Goal: Find specific page/section: Find specific page/section

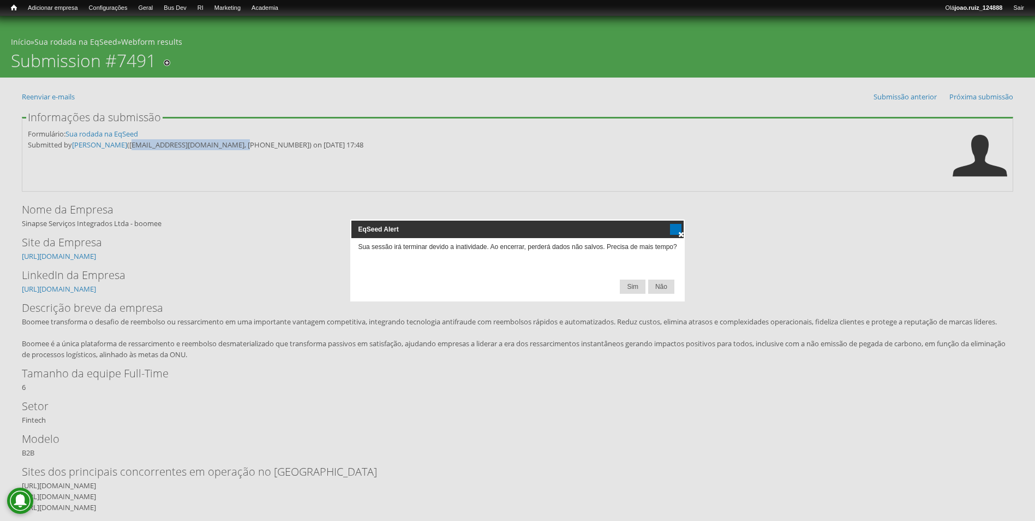
click at [681, 231] on span at bounding box center [681, 234] width 9 height 9
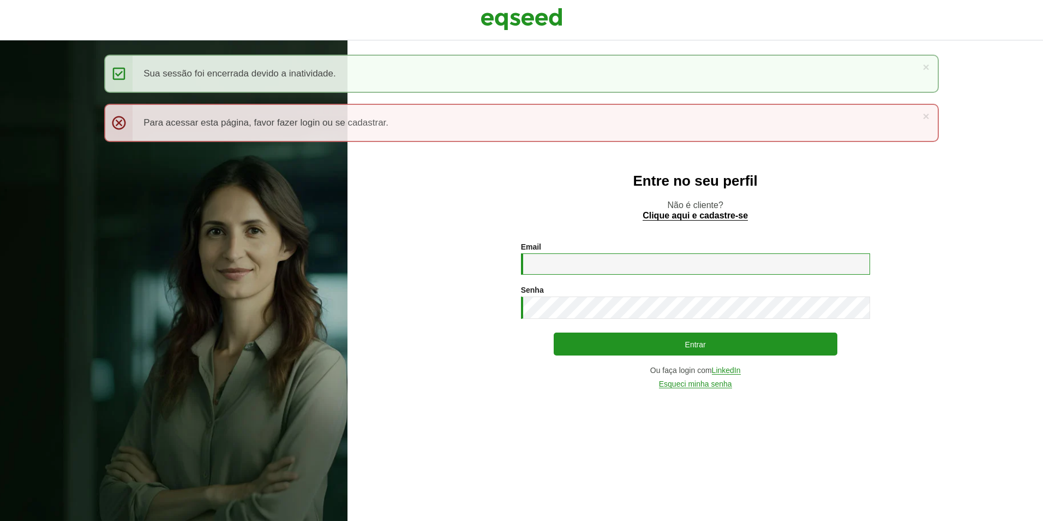
click at [560, 265] on input "Email *" at bounding box center [695, 263] width 349 height 21
type input "**********"
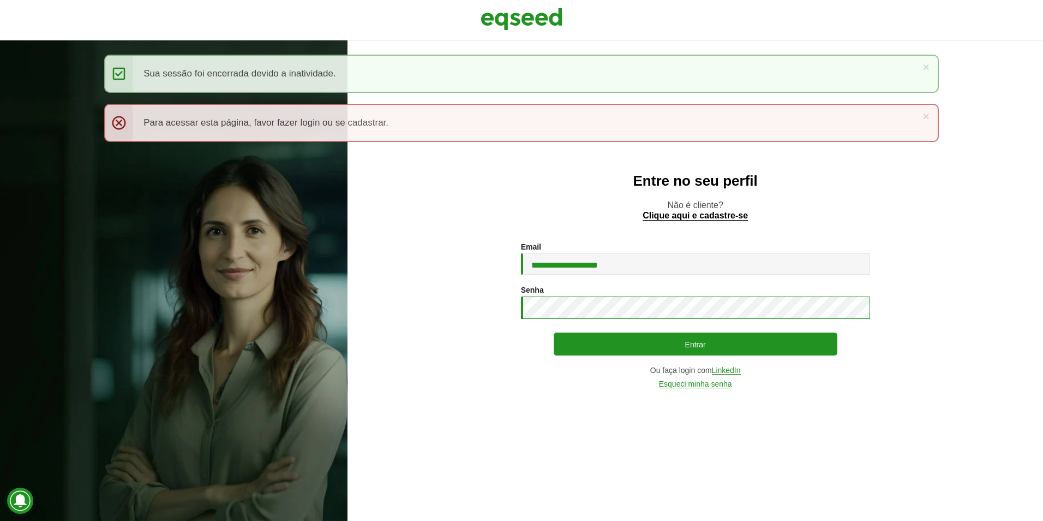
click at [554, 332] on button "Entrar" at bounding box center [696, 343] width 284 height 23
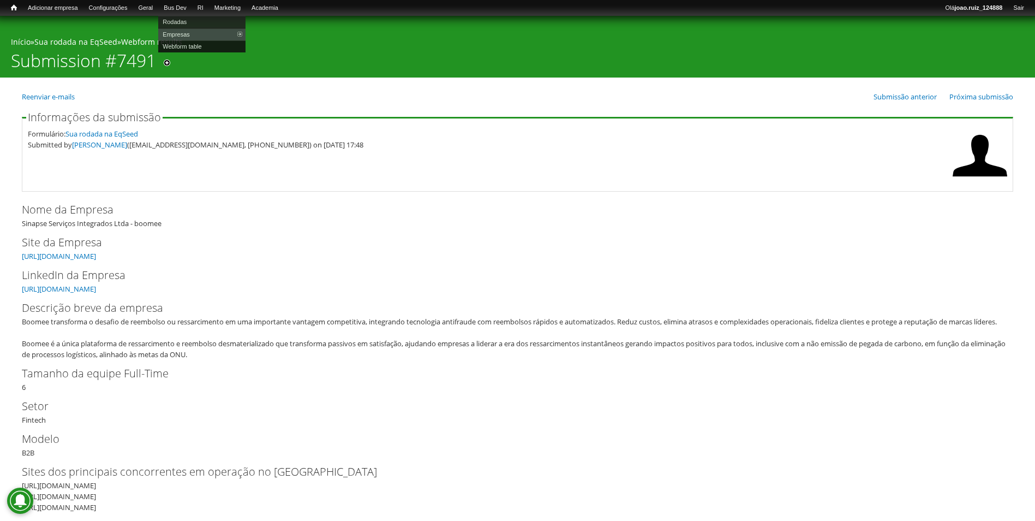
click at [190, 46] on link "Webform table" at bounding box center [201, 46] width 87 height 12
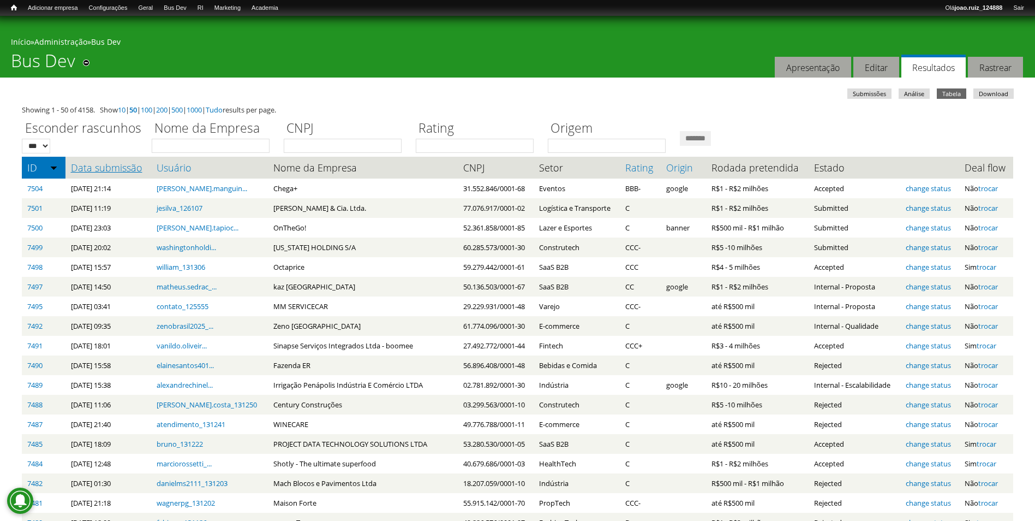
click at [108, 171] on link "Data submissão" at bounding box center [108, 167] width 75 height 11
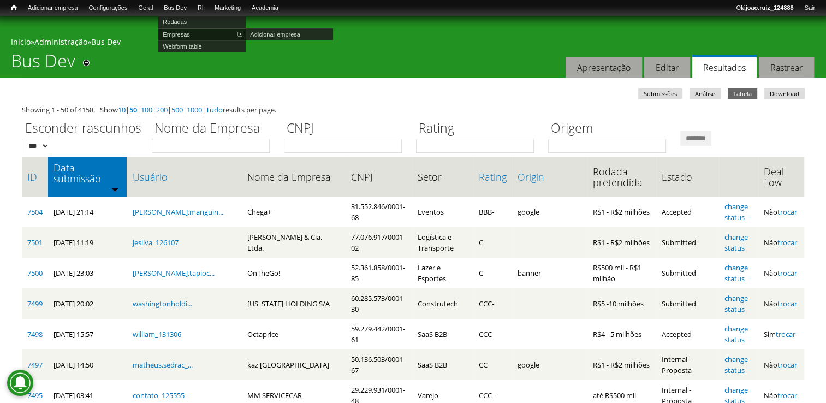
click at [182, 31] on link "Empresas" at bounding box center [201, 34] width 87 height 12
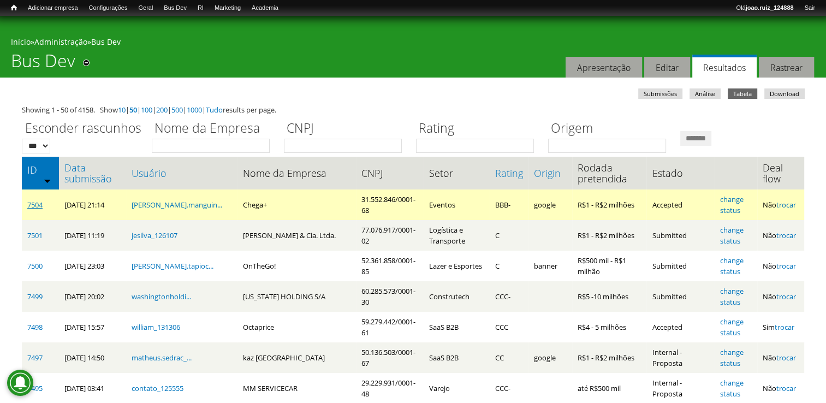
click at [40, 202] on link "7504" at bounding box center [34, 205] width 15 height 10
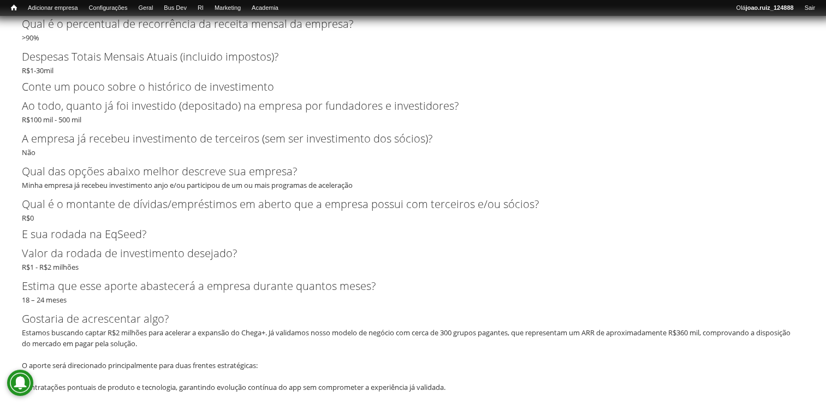
scroll to position [2760, 0]
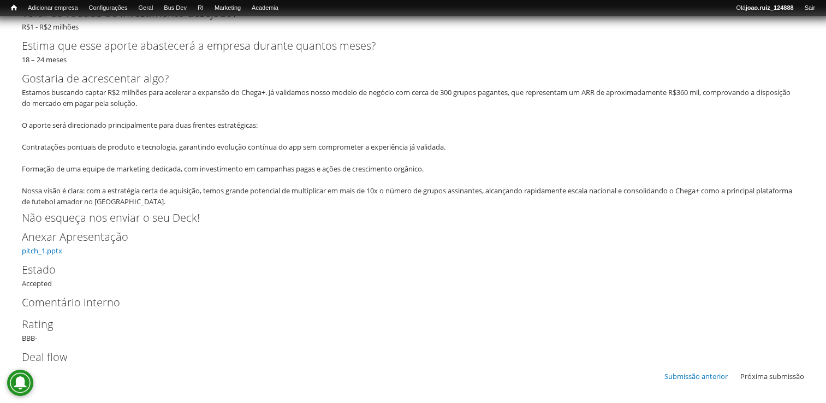
click at [43, 254] on div "Anexar Apresentação pitch_1.pptx" at bounding box center [413, 242] width 782 height 27
click at [46, 248] on link "pitch_1.pptx" at bounding box center [42, 251] width 40 height 10
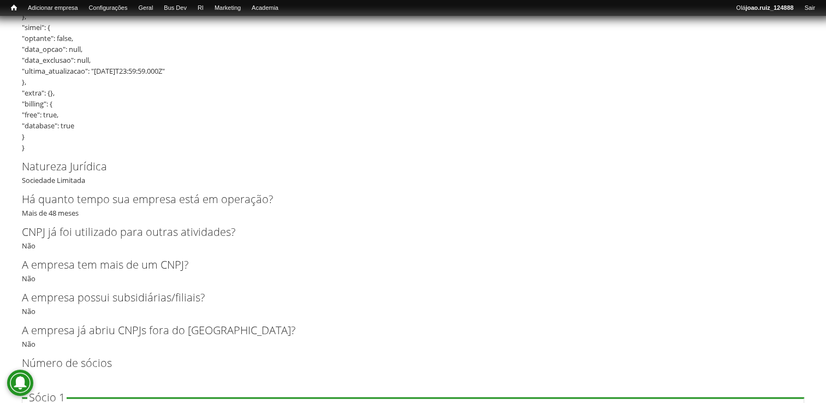
scroll to position [1286, 0]
